Goal: Task Accomplishment & Management: Use online tool/utility

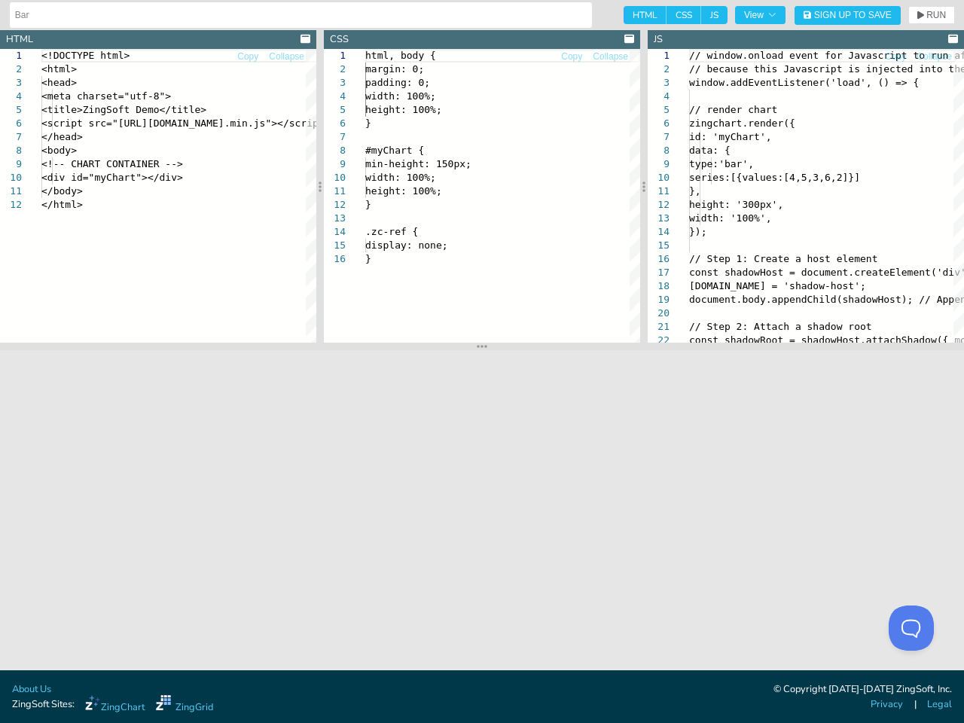
click at [298, 15] on input "Bar" at bounding box center [301, 15] width 572 height 24
click at [760, 15] on span "View" at bounding box center [760, 15] width 32 height 9
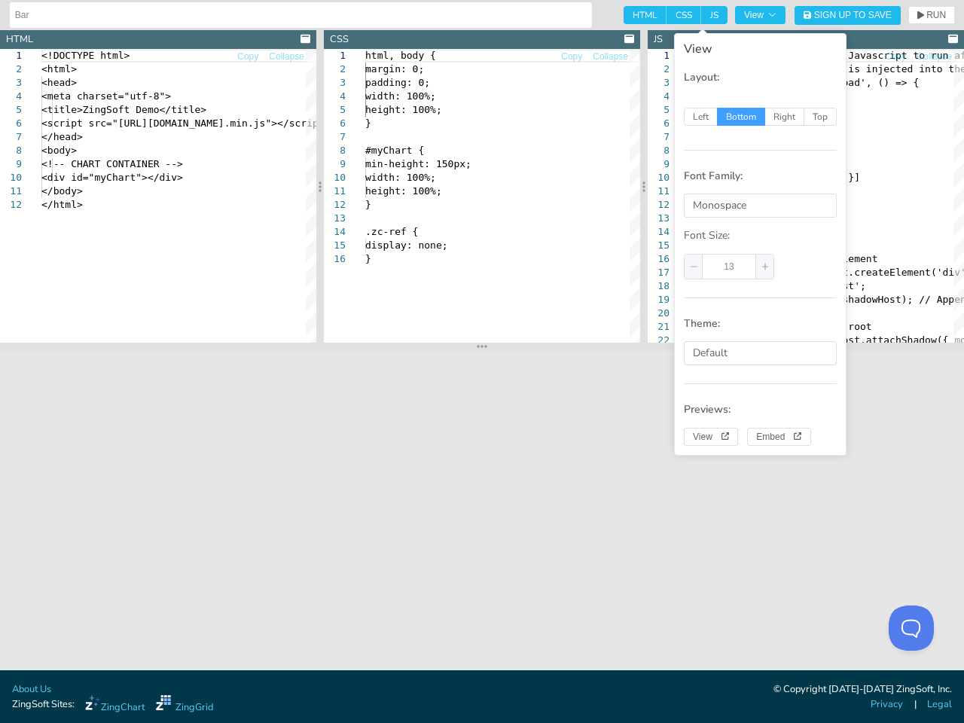
click at [847, 15] on span "Sign Up to Save" at bounding box center [853, 15] width 78 height 9
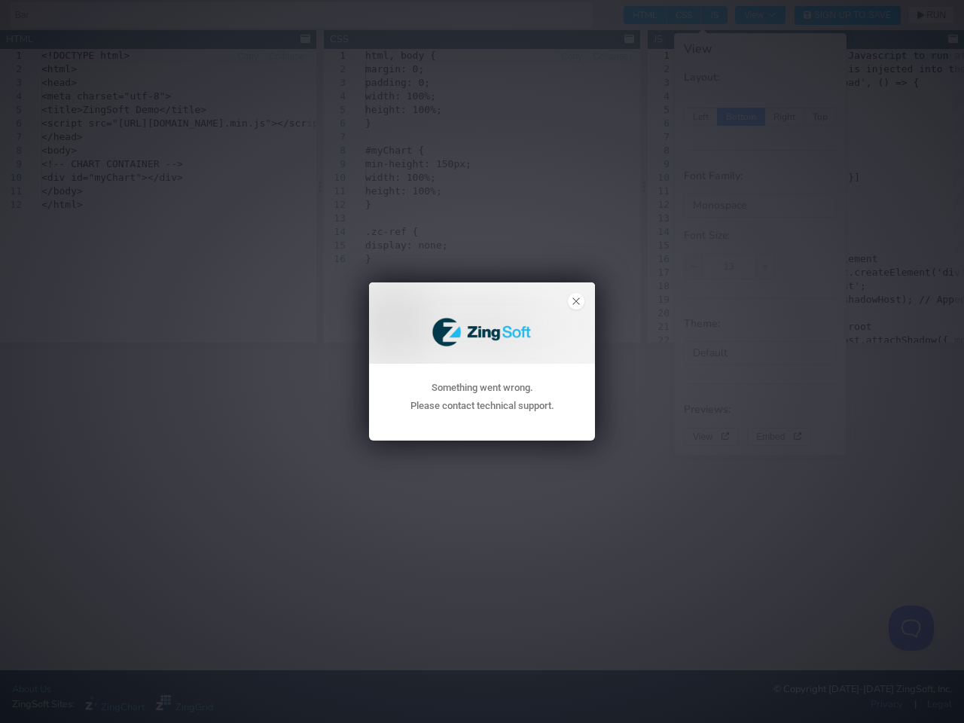
click at [932, 15] on div "Something went wrong. Please contact technical support. Submit" at bounding box center [482, 361] width 964 height 723
click at [305, 39] on div "Something went wrong. Please contact technical support. Submit" at bounding box center [482, 361] width 964 height 723
click at [248, 56] on div "Something went wrong. Please contact technical support. Submit" at bounding box center [482, 361] width 964 height 723
click at [286, 56] on div "Something went wrong. Please contact technical support. Submit" at bounding box center [482, 361] width 964 height 723
click at [158, 196] on div "Something went wrong. Please contact technical support. Submit" at bounding box center [482, 361] width 964 height 723
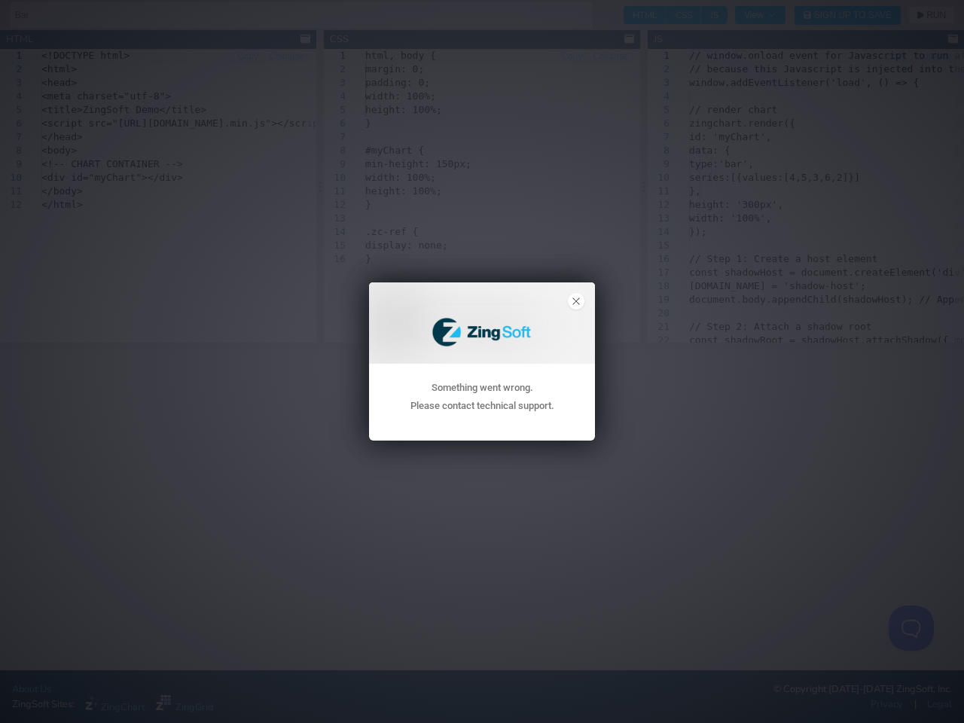
click at [158, 196] on div "Something went wrong. Please contact technical support. Submit" at bounding box center [482, 361] width 964 height 723
click at [320, 186] on div "Something went wrong. Please contact technical support. Submit" at bounding box center [482, 361] width 964 height 723
